Goal: Information Seeking & Learning: Find contact information

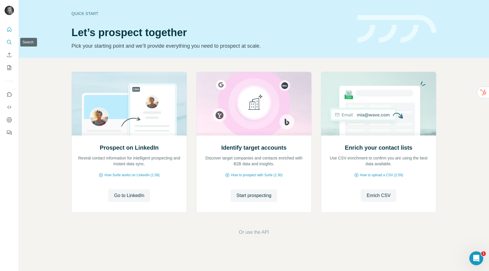
click at [9, 44] on icon "Search" at bounding box center [9, 42] width 6 height 6
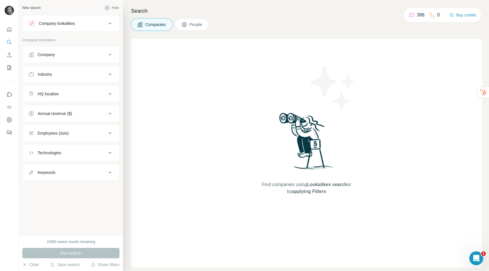
click at [50, 53] on div "Company" at bounding box center [46, 55] width 17 height 6
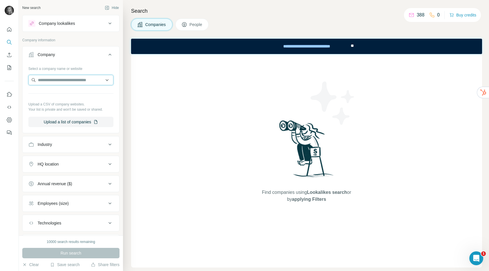
click at [51, 80] on input "text" at bounding box center [70, 80] width 85 height 10
paste input "**********"
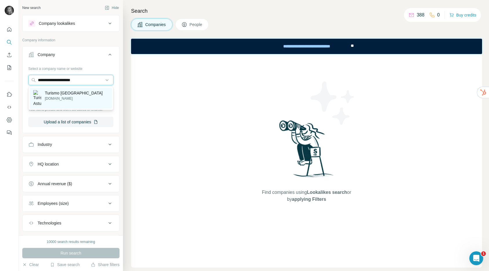
type input "**********"
click at [56, 97] on p "[DOMAIN_NAME]" at bounding box center [74, 98] width 58 height 5
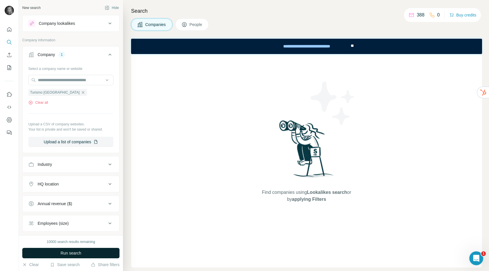
click at [94, 251] on button "Run search" at bounding box center [70, 253] width 97 height 10
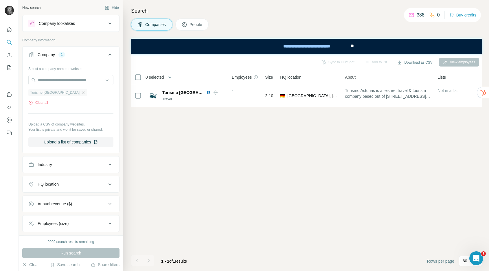
click at [81, 92] on icon "button" at bounding box center [83, 92] width 5 height 5
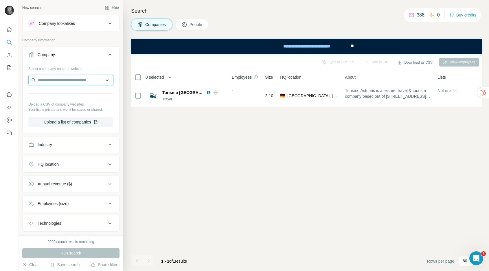
click at [69, 83] on input "text" at bounding box center [70, 80] width 85 height 10
type input "**********"
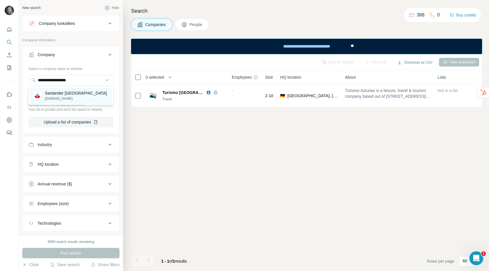
click at [54, 97] on p "[DOMAIN_NAME]" at bounding box center [76, 98] width 62 height 5
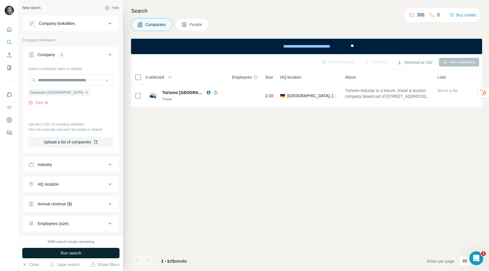
click at [70, 255] on span "Run search" at bounding box center [70, 253] width 21 height 6
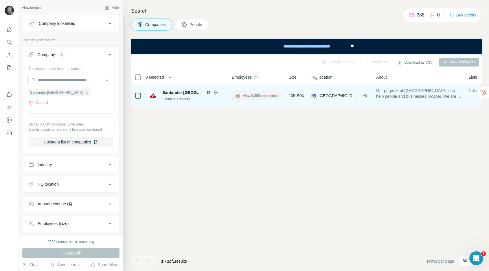
click at [241, 92] on button "View 9,885 employees" at bounding box center [257, 95] width 50 height 9
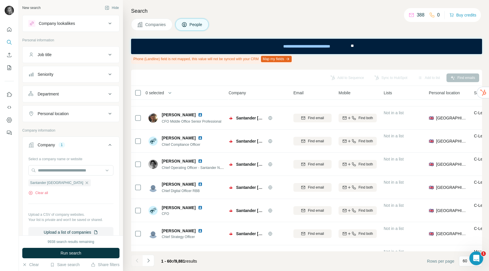
scroll to position [109, 8]
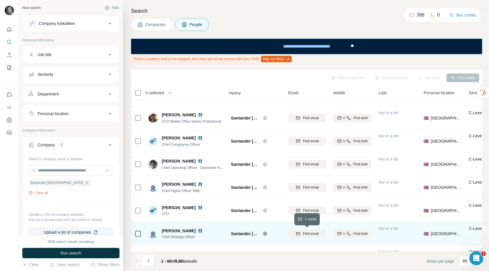
click at [315, 231] on span "Find email" at bounding box center [310, 233] width 16 height 5
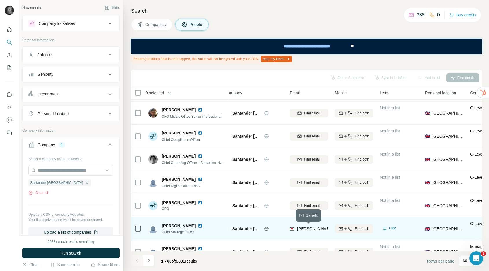
scroll to position [114, 7]
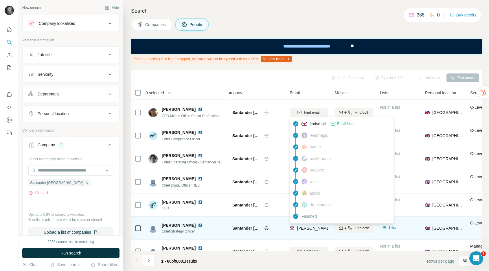
click at [317, 227] on span "[PERSON_NAME][EMAIL_ADDRESS][PERSON_NAME][DOMAIN_NAME]" at bounding box center [364, 228] width 135 height 5
copy tr "[PERSON_NAME][EMAIL_ADDRESS][PERSON_NAME][DOMAIN_NAME]"
